Goal: Transaction & Acquisition: Subscribe to service/newsletter

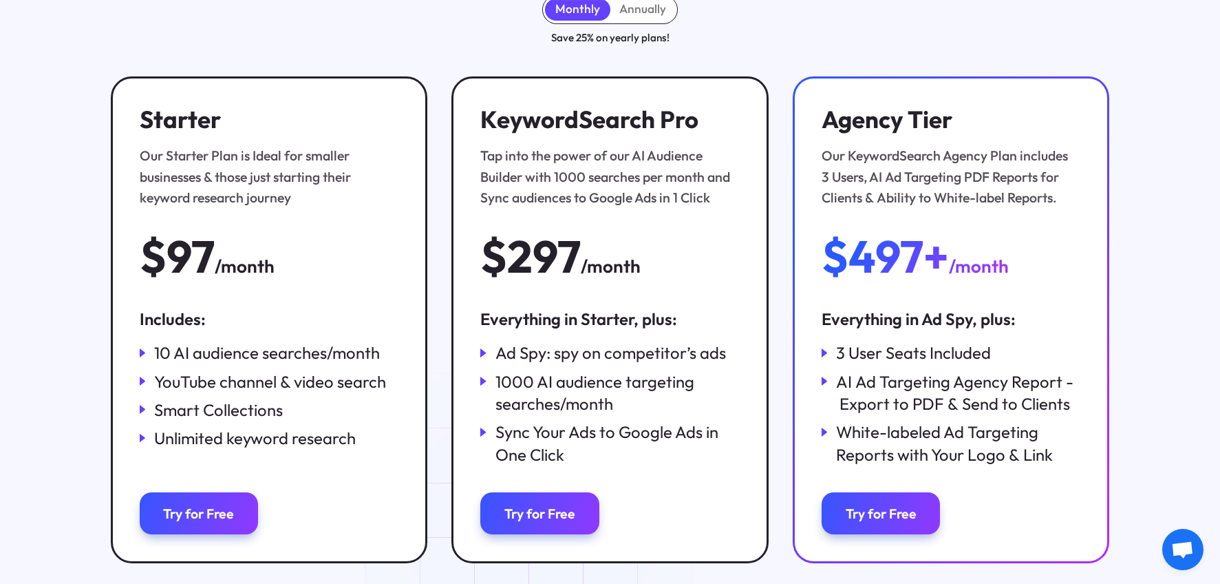
scroll to position [208, 0]
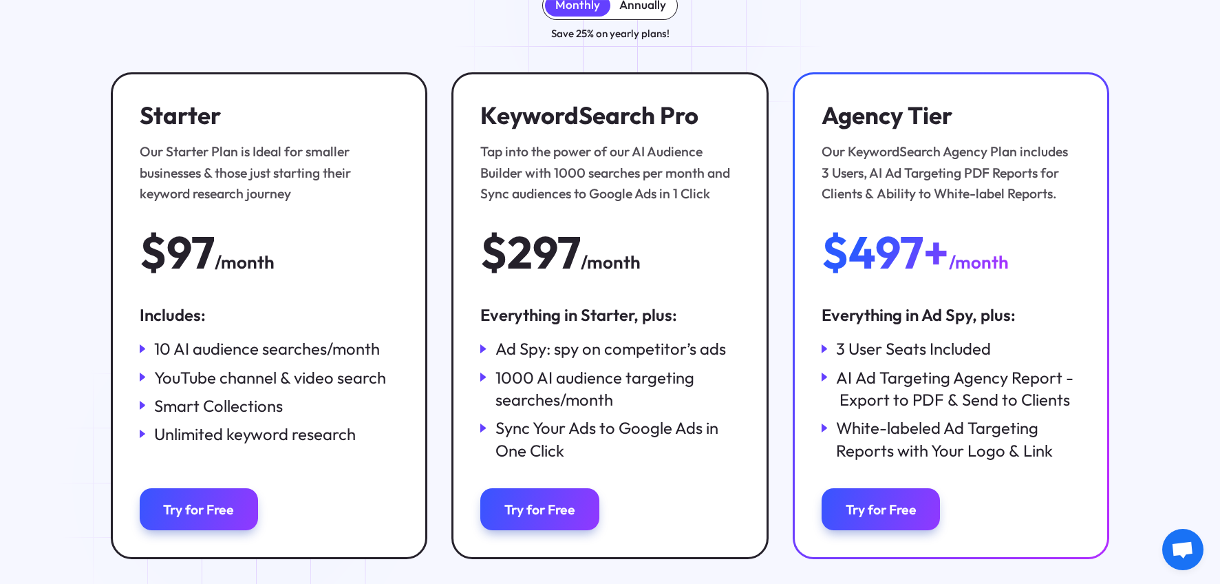
click at [638, 10] on div "Annually" at bounding box center [643, 5] width 47 height 15
click at [587, 13] on div "Monthly" at bounding box center [577, 5] width 65 height 23
click at [633, 14] on div "Annually" at bounding box center [643, 5] width 65 height 23
click at [587, 10] on div "Monthly" at bounding box center [577, 5] width 45 height 15
click at [220, 525] on link "Try for Free" at bounding box center [199, 509] width 119 height 42
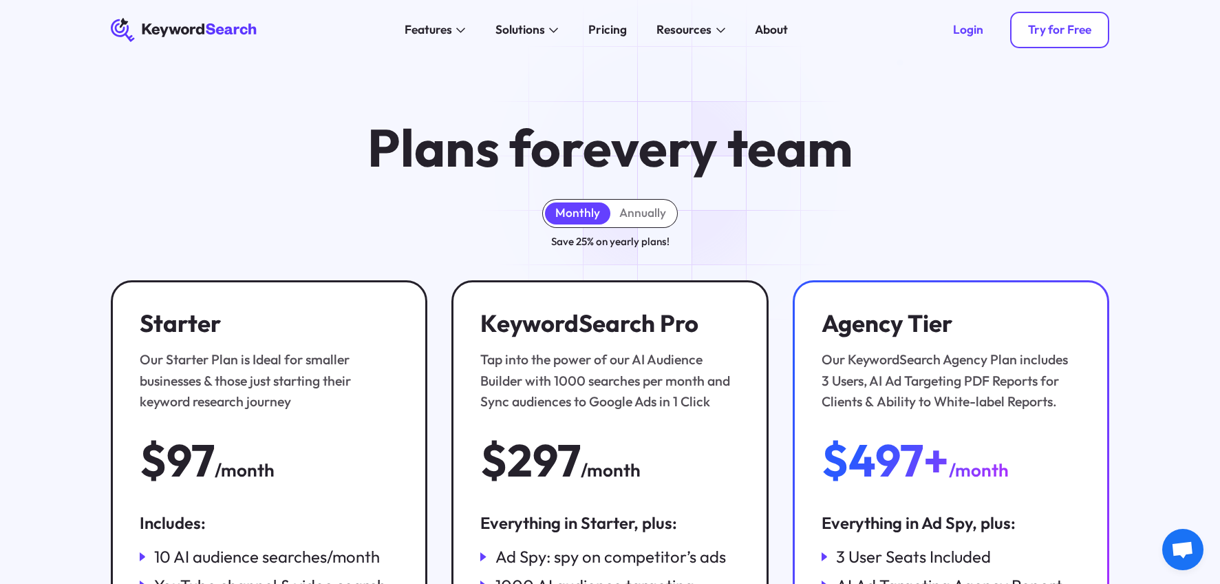
click at [1053, 23] on div "Try for Free" at bounding box center [1059, 30] width 63 height 15
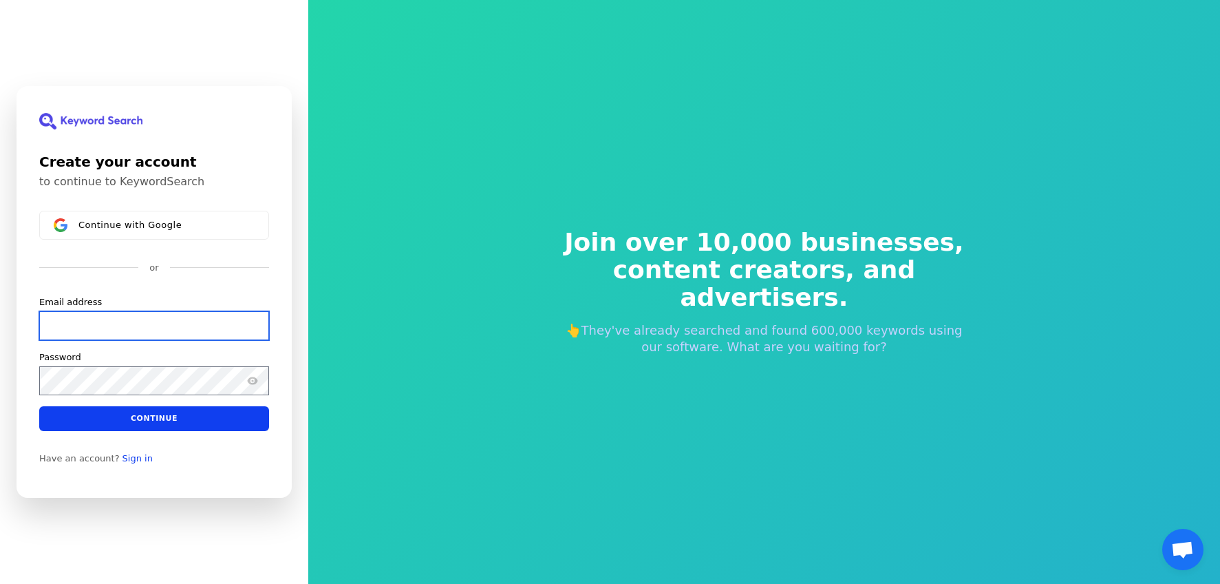
click at [103, 325] on input "Email address" at bounding box center [154, 325] width 230 height 29
click at [59, 317] on input "Email address" at bounding box center [154, 325] width 230 height 29
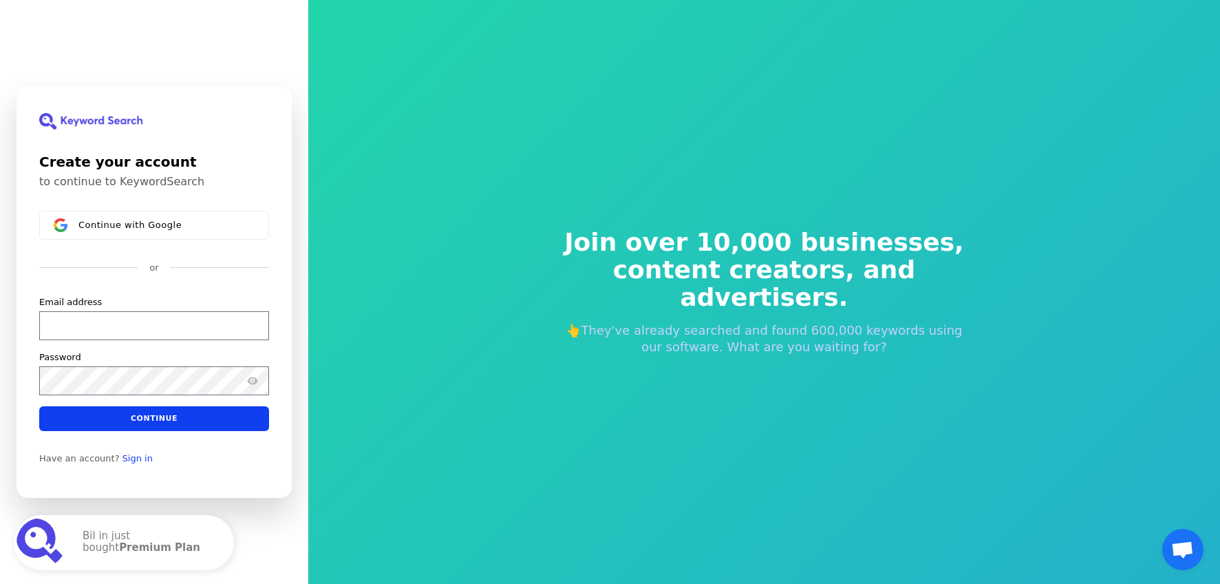
click at [59, 287] on div "Continue with Google or Email address Password Continue" at bounding box center [154, 321] width 230 height 220
